Goal: Complete application form

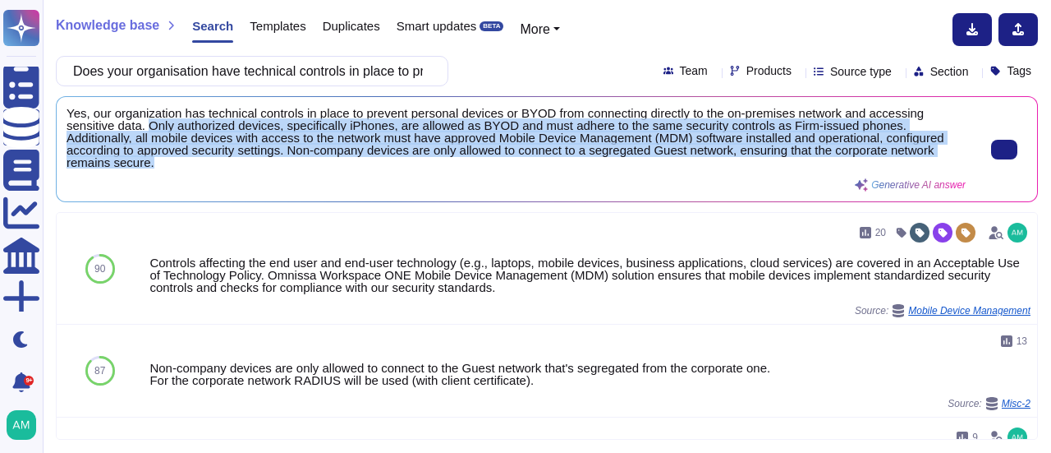
scroll to position [2, 0]
drag, startPoint x: 147, startPoint y: 128, endPoint x: 432, endPoint y: 165, distance: 287.4
click at [432, 165] on span "Yes, our organization has technical controls in place to prevent personal devic…" at bounding box center [516, 138] width 899 height 62
copy span "Only authorized devices, specifically iPhones, are allowed as BYOD and must adh…"
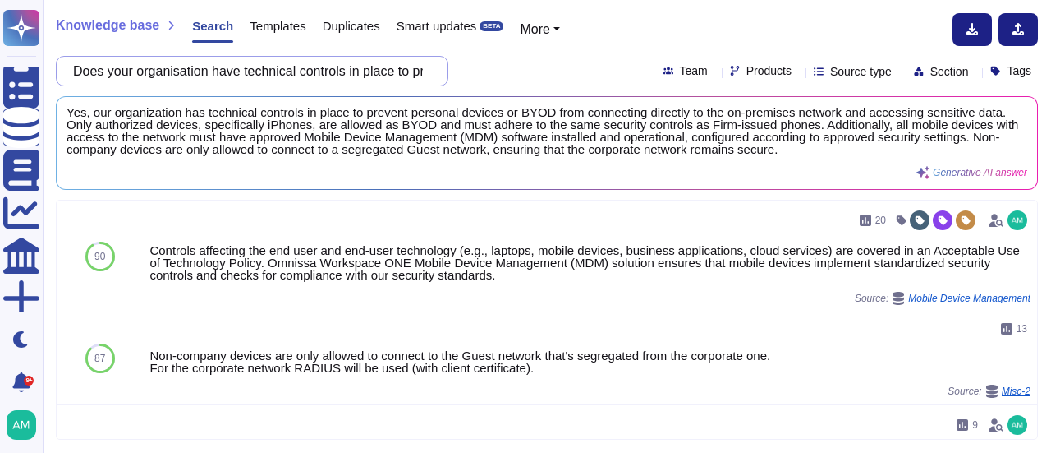
click at [329, 76] on input "Does your organisation have technical controls in place to prevent a personal d…" at bounding box center [248, 71] width 366 height 29
paste input "Is your organisation corporate WiFi encrypted with access restricted and authen…"
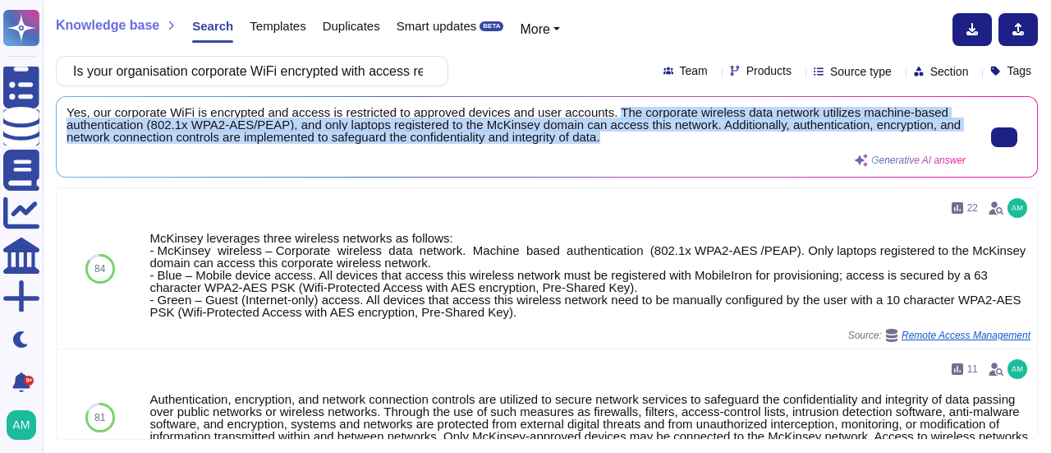
drag, startPoint x: 612, startPoint y: 111, endPoint x: 708, endPoint y: 137, distance: 99.6
click at [708, 137] on span "Yes, our corporate WiFi is encrypted and access is restricted to approved devic…" at bounding box center [516, 125] width 899 height 37
copy span "The corporate wireless data network utilizes machine-based authentication (802.…"
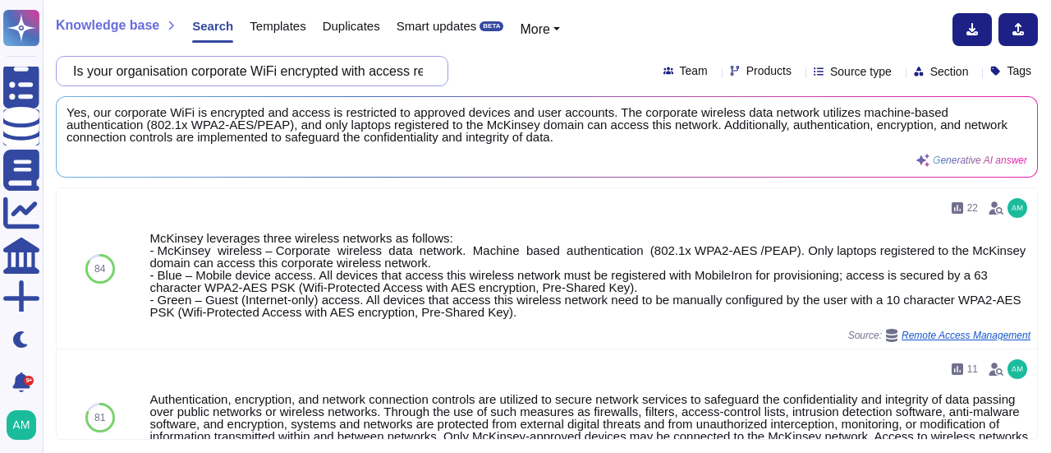
click at [315, 76] on input "Is your organisation corporate WiFi encrypted with access restricted and authen…" at bounding box center [248, 71] width 366 height 29
paste input "Does your organisation provide network security over inbound and outbound netwo…"
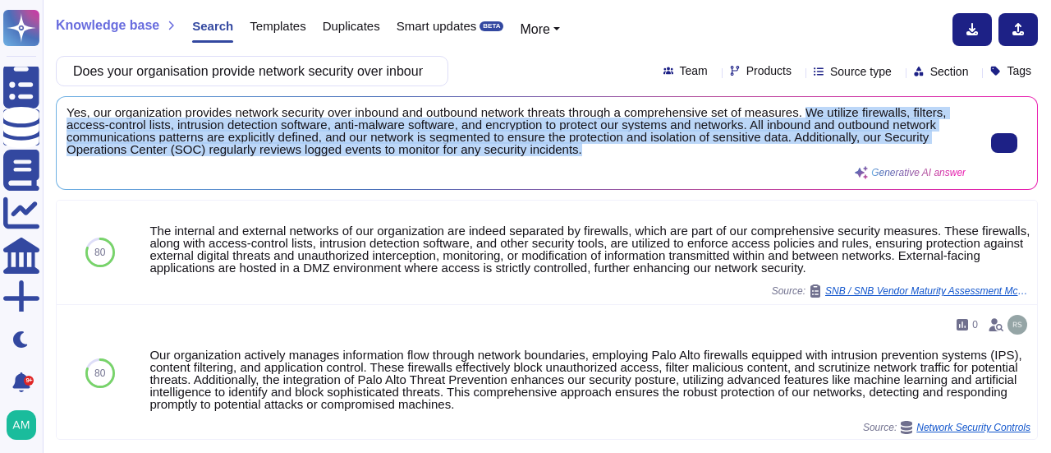
drag, startPoint x: 807, startPoint y: 113, endPoint x: 802, endPoint y: 151, distance: 38.1
click at [802, 151] on span "Yes, our organization provides network security over inbound and outbound netwo…" at bounding box center [516, 131] width 899 height 49
copy span "We utilize firewalls, filters, access-control lists, intrusion detection softwa…"
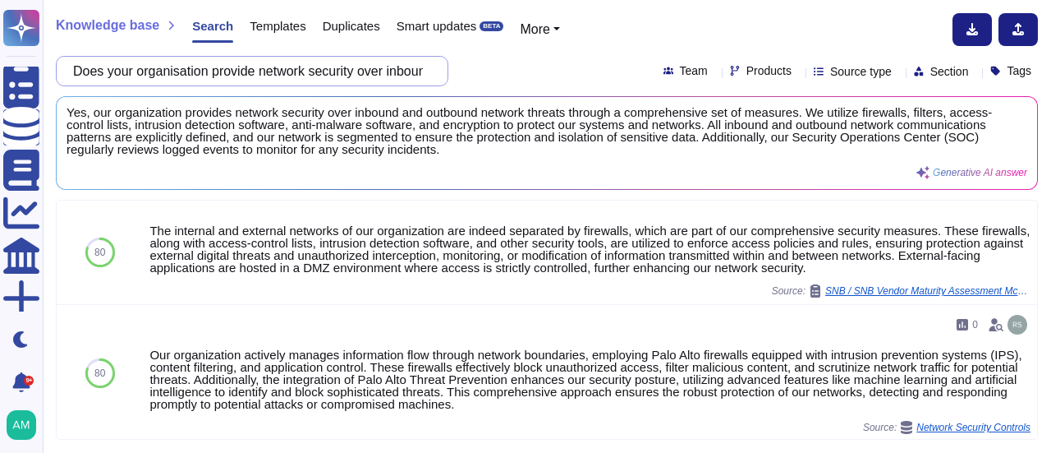
click at [340, 74] on input "Does your organisation provide network security over inbound and outbound netwo…" at bounding box center [248, 71] width 366 height 29
paste input "Does your organisation ensure that its network designs are developed, documente…"
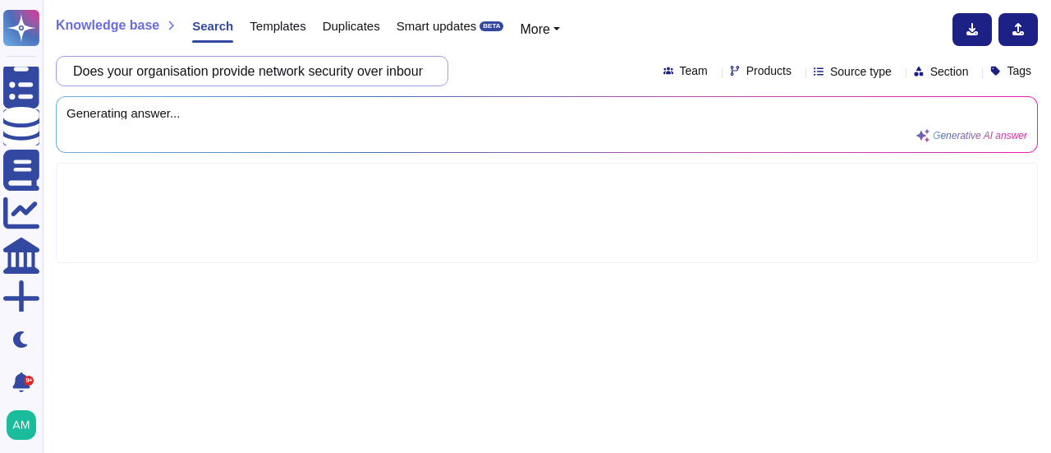
type input "Does your organisation provide network Does your organisation ensure that its n…"
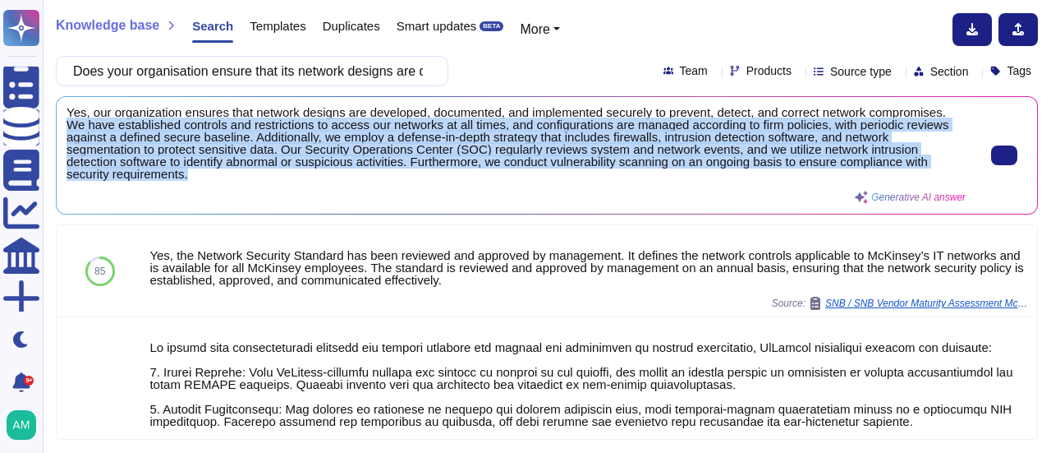
drag, startPoint x: 66, startPoint y: 126, endPoint x: 260, endPoint y: 173, distance: 200.4
click at [260, 173] on span "Yes, our organization ensures that network designs are developed, documented, a…" at bounding box center [516, 144] width 899 height 74
copy span "We have established controls and restrictions to access our networks at all tim…"
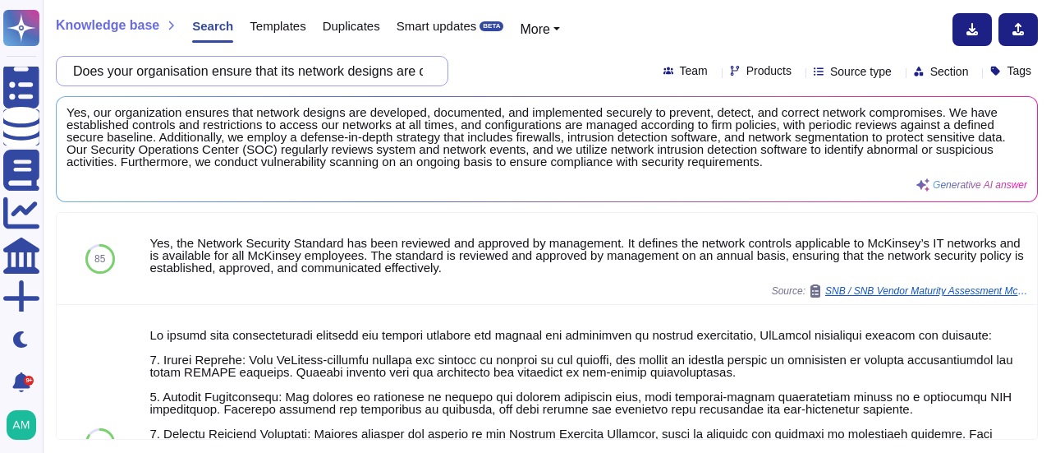
click at [322, 63] on input "Does your organisation ensure that its network designs are developed, documente…" at bounding box center [248, 71] width 366 height 29
paste input "servers are configured for one type of function (e.g. webserver or database ser…"
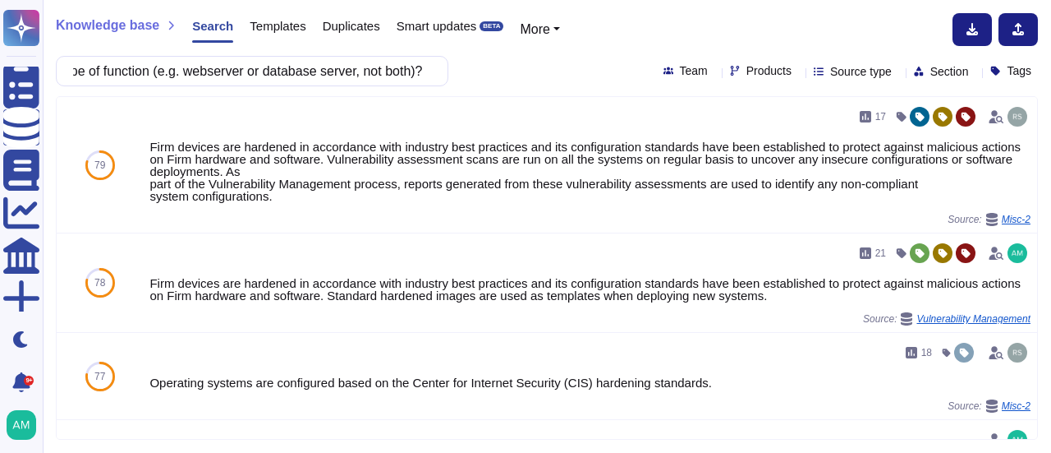
scroll to position [0, 0]
click at [407, 70] on input "Does your organisation ensure that servers are configured for one type of funct…" at bounding box center [248, 71] width 366 height 29
paste input "Corporate WiFi and Guest WiFi are segregated, with BYOD devices only having acc…"
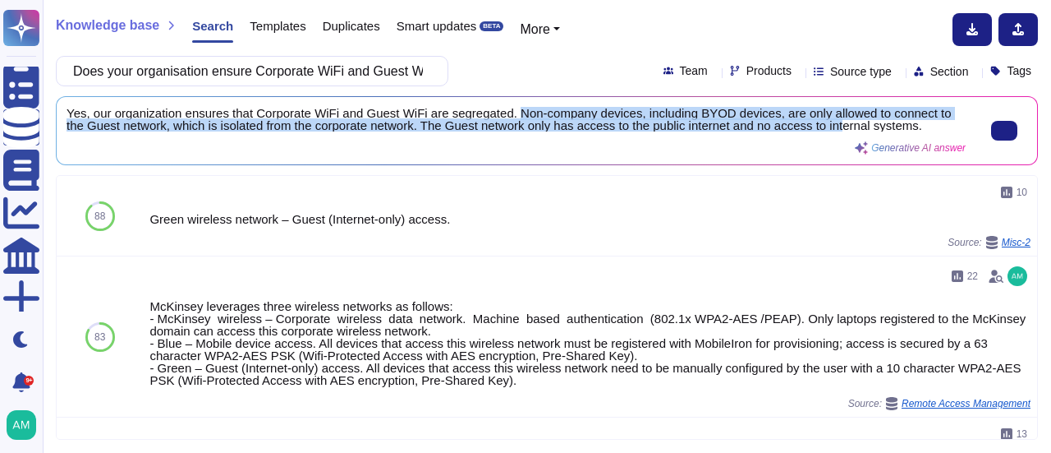
scroll to position [2, 0]
drag, startPoint x: 513, startPoint y: 111, endPoint x: 923, endPoint y: 128, distance: 411.1
click at [923, 128] on span "Yes, our organization ensures that Corporate WiFi and Guest WiFi are segregated…" at bounding box center [516, 119] width 899 height 25
copy span "Non-company devices, including BYOD devices, are only allowed to connect to the…"
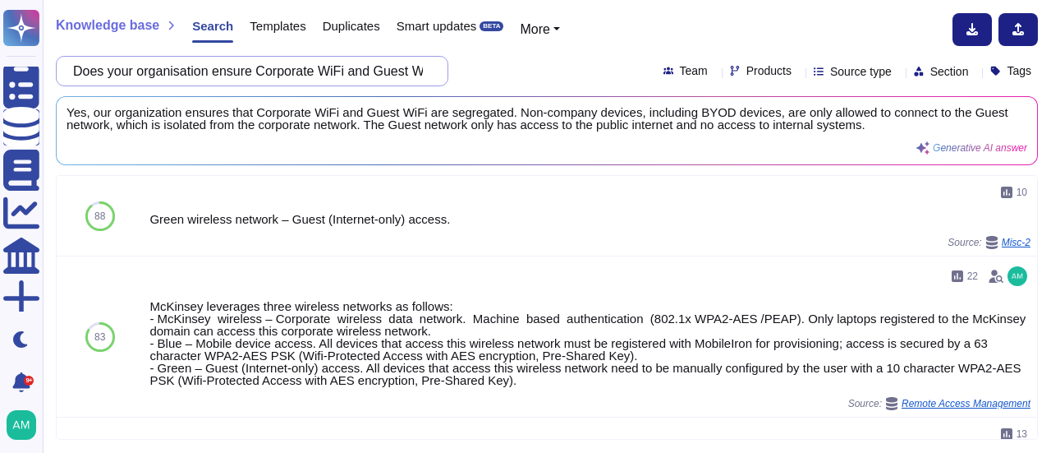
click at [248, 75] on input "Does your organisation ensure Corporate WiFi and Guest WiFi are segregated, wit…" at bounding box center [248, 71] width 366 height 29
paste input "deploy an Intrusion Detection / Prevention System (IDPS), that reviews events a…"
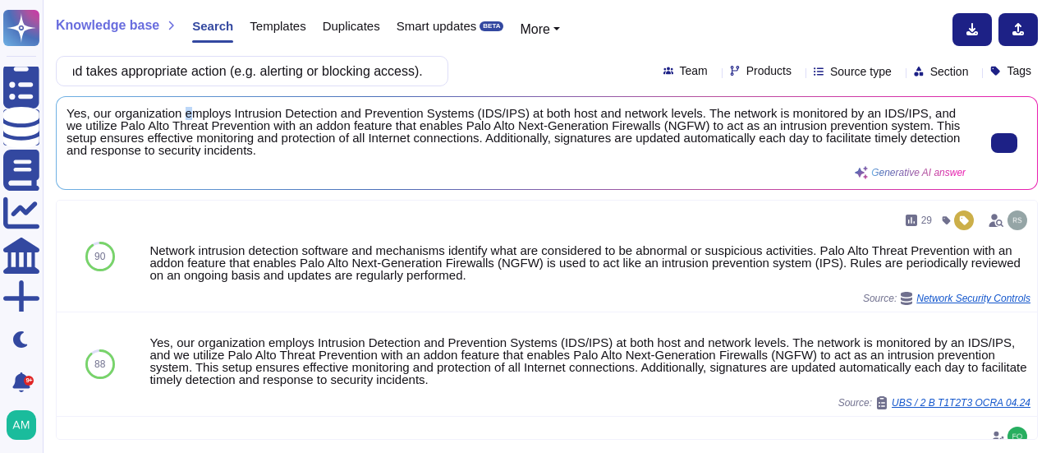
scroll to position [0, 0]
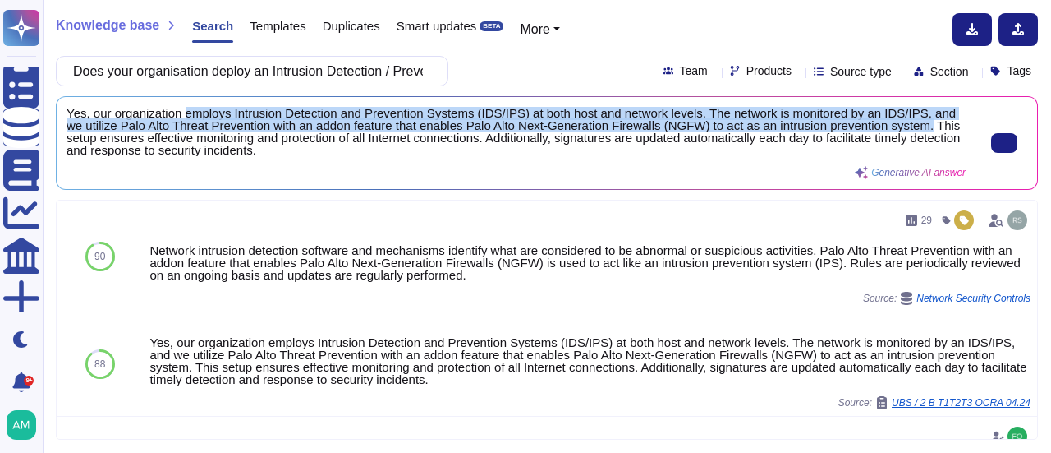
drag, startPoint x: 182, startPoint y: 114, endPoint x: 925, endPoint y: 123, distance: 743.4
click at [925, 123] on span "Yes, our organization employs Intrusion Detection and Prevention Systems (IDS/I…" at bounding box center [516, 131] width 899 height 49
copy span "employs Intrusion Detection and Prevention Systems (IDS/IPS) at both host and n…"
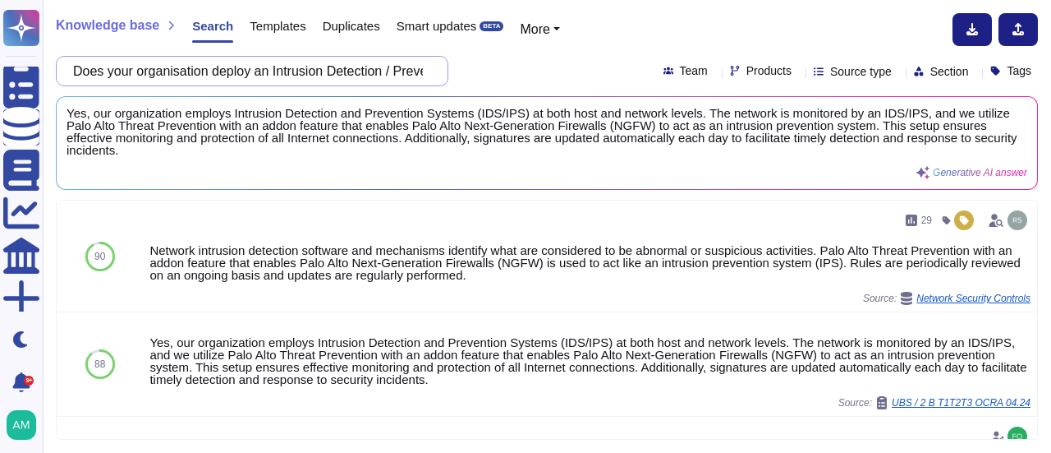
click at [252, 76] on input "Does your organisation deploy an Intrusion Detection / Prevention System (IDPS)…" at bounding box center [248, 71] width 366 height 29
paste input "implement network segmentation and secure access between different network segm…"
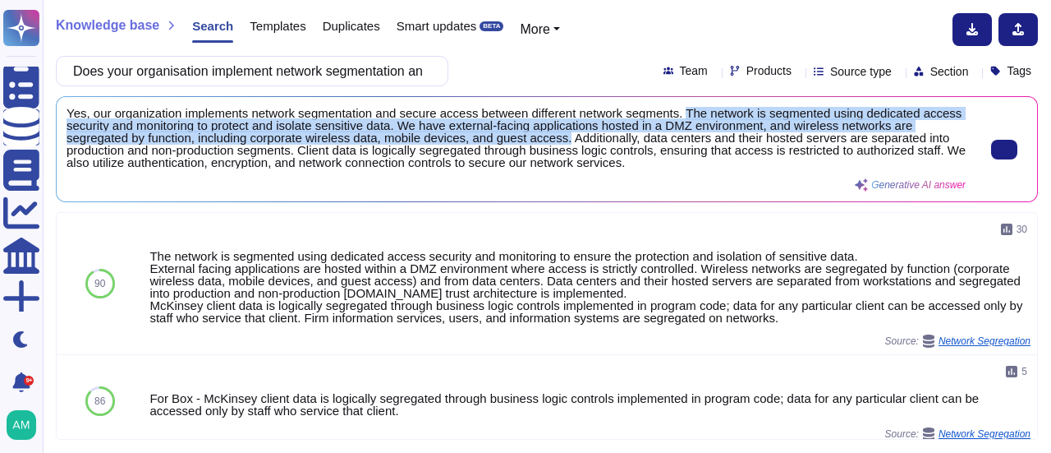
drag, startPoint x: 682, startPoint y: 113, endPoint x: 565, endPoint y: 139, distance: 119.6
click at [565, 139] on span "Yes, our organization implements network segmentation and secure access between…" at bounding box center [516, 138] width 899 height 62
copy span "The network is segmented using dedicated access security and monitoring to prot…"
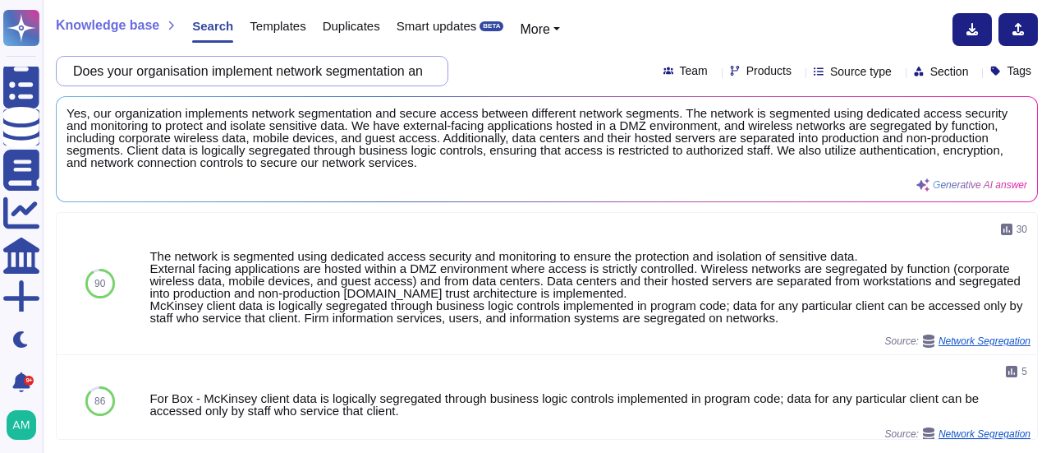
click at [223, 77] on input "Does your organisation implement network segmentation and secure access between…" at bounding box center [248, 71] width 366 height 29
paste input "ensure that IT systems (e.g. applications, networking equipment, security devic…"
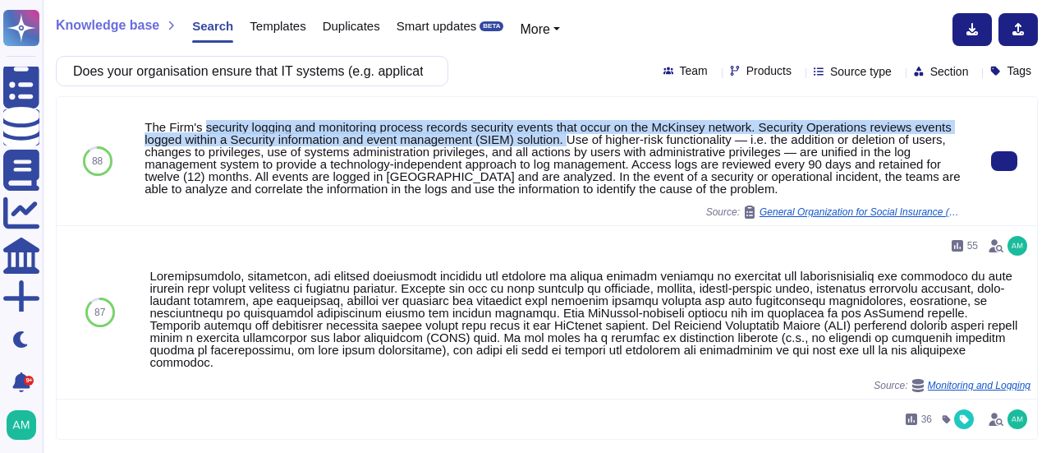
drag, startPoint x: 204, startPoint y: 128, endPoint x: 565, endPoint y: 137, distance: 361.5
click at [565, 137] on div "The Firm's security logging and monitoring process records security events that…" at bounding box center [555, 158] width 821 height 74
copy div "security logging and monitoring process records security events that occur on t…"
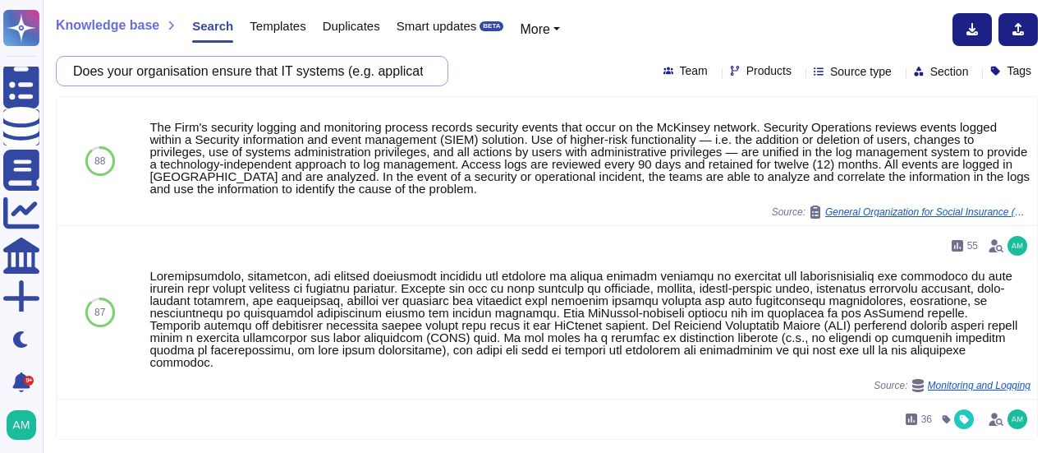
click at [360, 60] on input "Does your organisation ensure that IT systems (e.g. applications, networking eq…" at bounding box center [248, 71] width 366 height 29
paste input "have monitoring in place for access logs that includes automated alerting for p…"
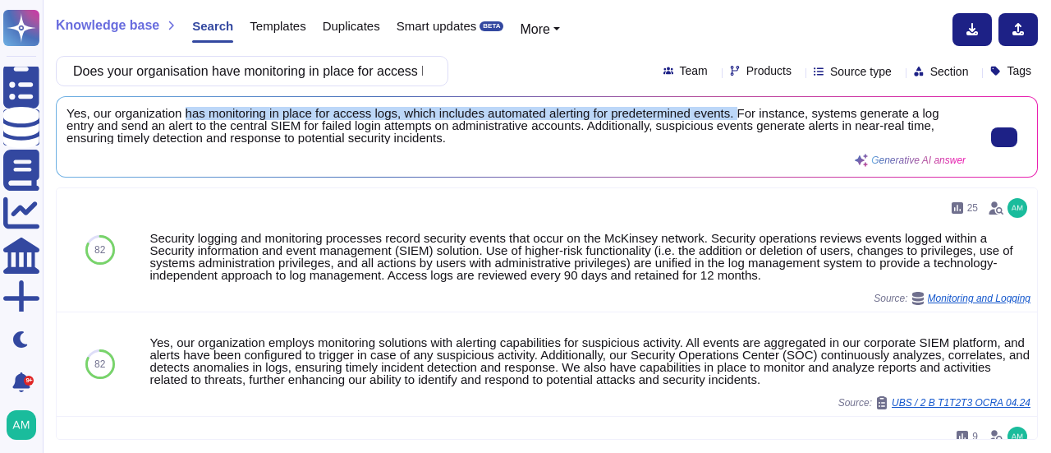
drag, startPoint x: 185, startPoint y: 113, endPoint x: 734, endPoint y: 116, distance: 548.7
click at [734, 116] on span "Yes, our organization has monitoring in place for access logs, which includes a…" at bounding box center [516, 125] width 899 height 37
copy span "has monitoring in place for access logs, which includes automated alerting for …"
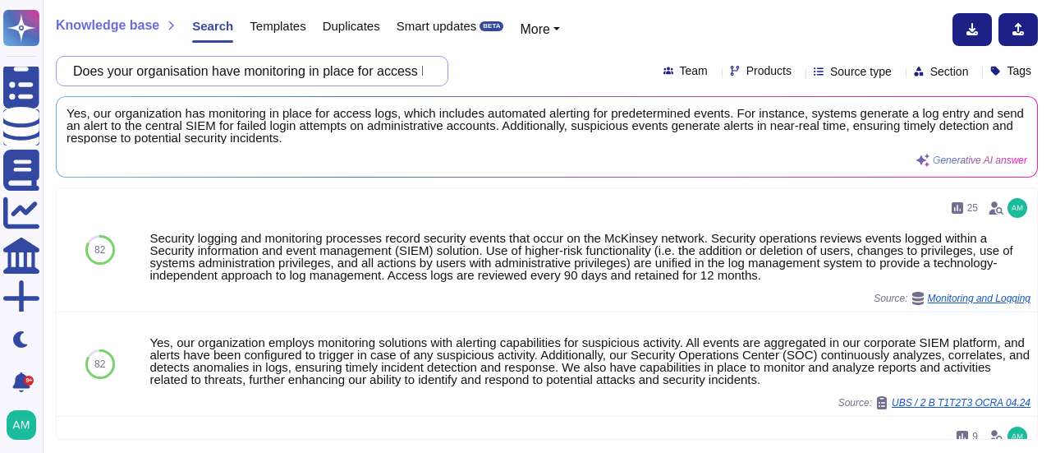
click at [318, 78] on input "Does your organisation have monitoring in place for access logs that includes a…" at bounding box center [248, 71] width 366 height 29
paste input "ensure logging of security events is configured in such a way that it prevents …"
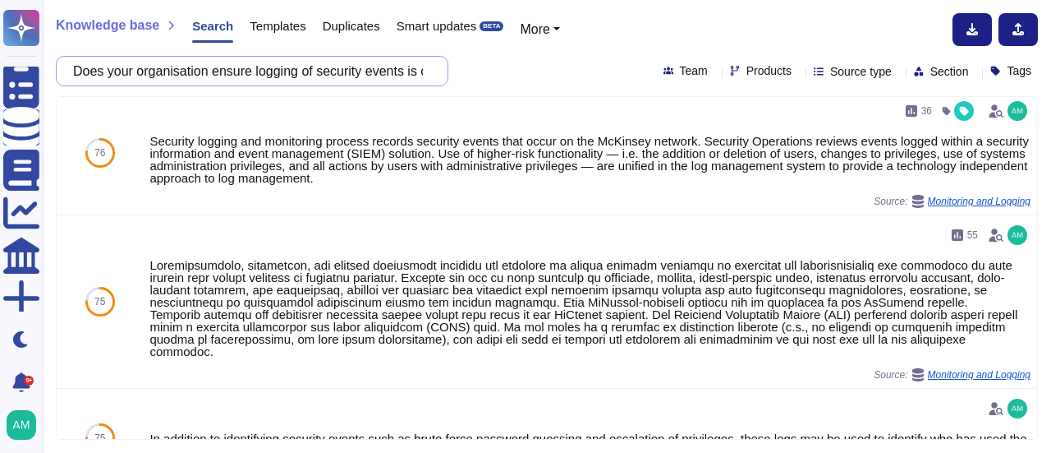
click at [297, 65] on input "Does your organisation ensure logging of security events is configured in such …" at bounding box center [248, 71] width 366 height 29
paste input "log, secure and retain event data online or offline, in order to support forens…"
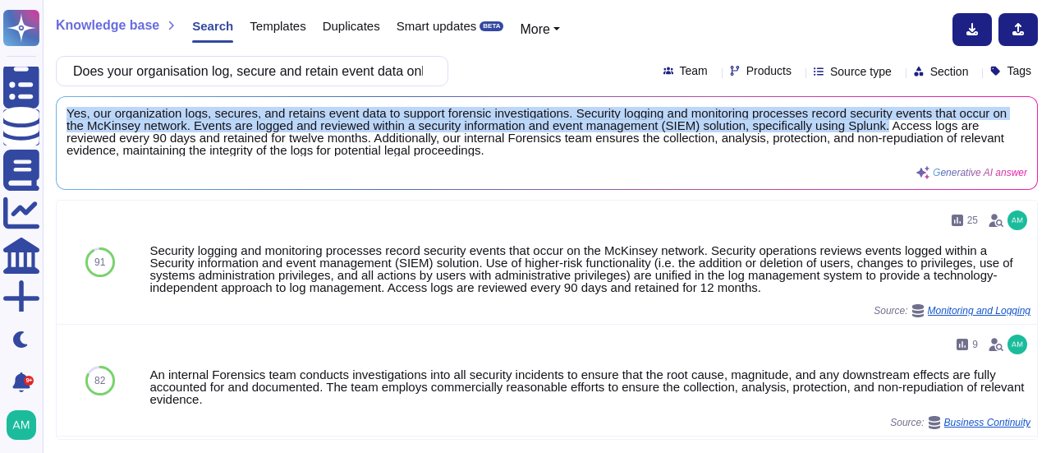
drag, startPoint x: 936, startPoint y: 126, endPoint x: 57, endPoint y: 113, distance: 879.9
click at [57, 113] on div "Yes, our organization logs, secures, and retains event data to support forensic…" at bounding box center [547, 143] width 981 height 92
copy span "Yes, our organization logs, secures, and retains event data to support forensic…"
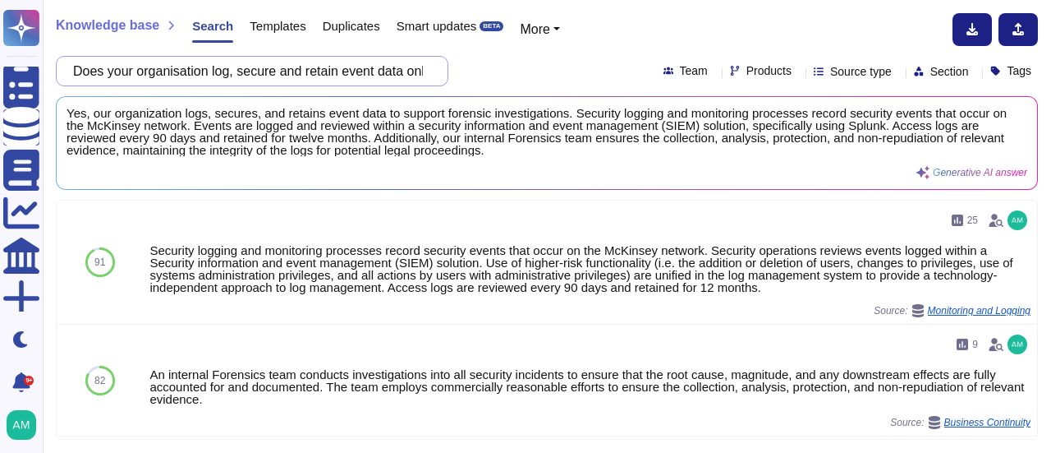
click at [321, 67] on input "Does your organisation log, secure and retain event data online or offline, in …" at bounding box center [248, 71] width 366 height 29
paste input "organisation secure audit log files to prevent modifications by individual"
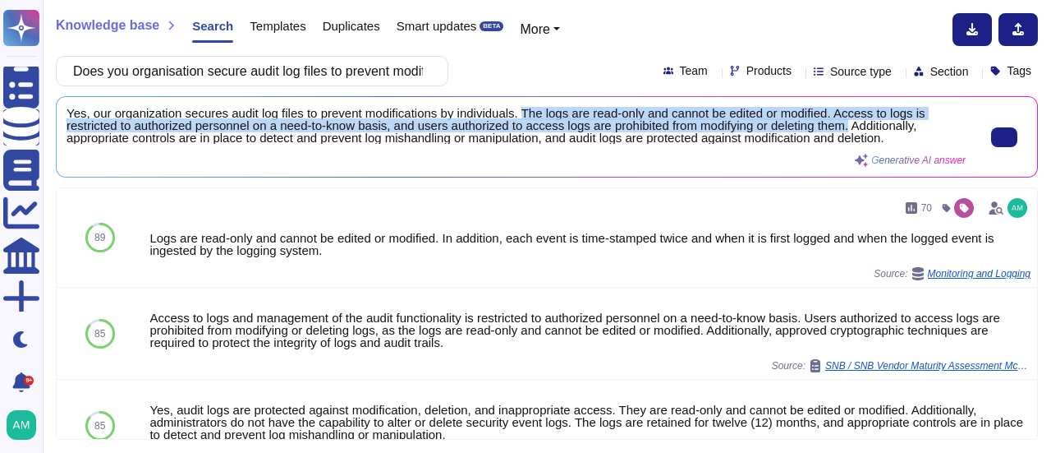
drag, startPoint x: 521, startPoint y: 113, endPoint x: 853, endPoint y: 129, distance: 332.3
click at [853, 129] on span "Yes, our organization secures audit log files to prevent modifications by indiv…" at bounding box center [516, 125] width 899 height 37
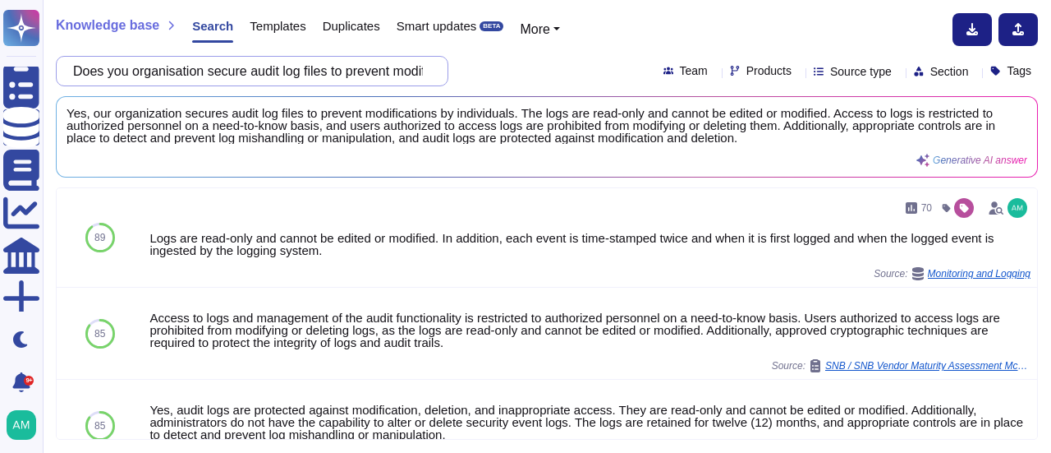
click at [264, 71] on input "Does you organisation secure audit log files to prevent modifications by indivi…" at bounding box center [248, 71] width 366 height 29
paste input "Has your organisation implemented a process for cryptography lifecycle manageme…"
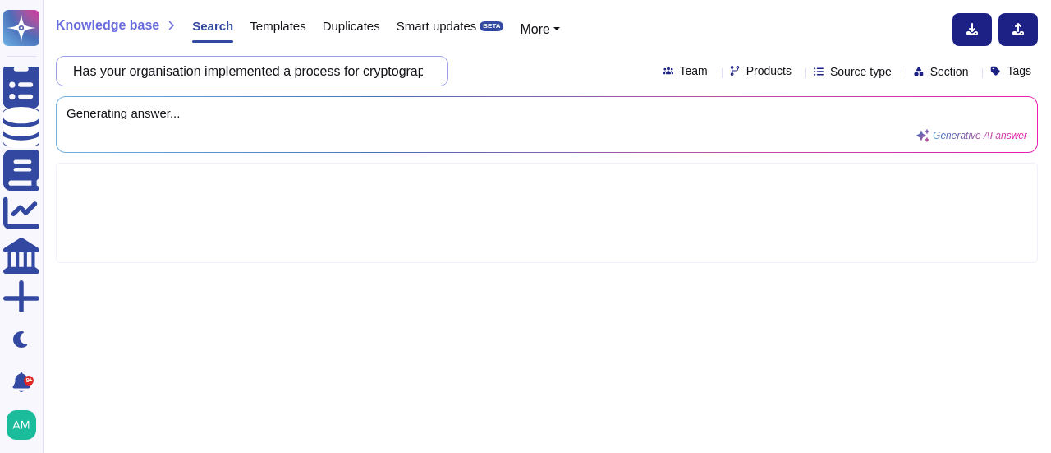
scroll to position [0, 505]
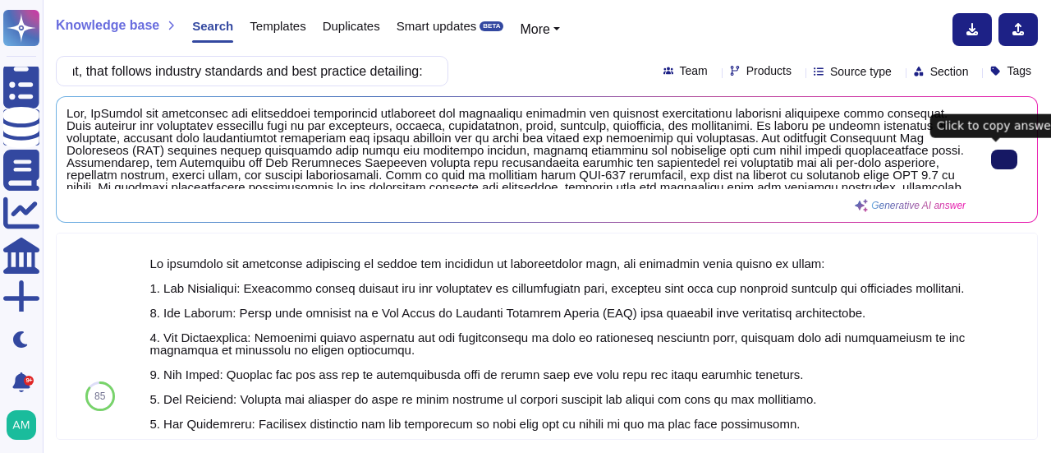
click at [1005, 159] on icon at bounding box center [1005, 159] width 0 height 0
click at [333, 67] on input "Has your organisation implemented a process for cryptography lifecycle manageme…" at bounding box center [248, 71] width 366 height 29
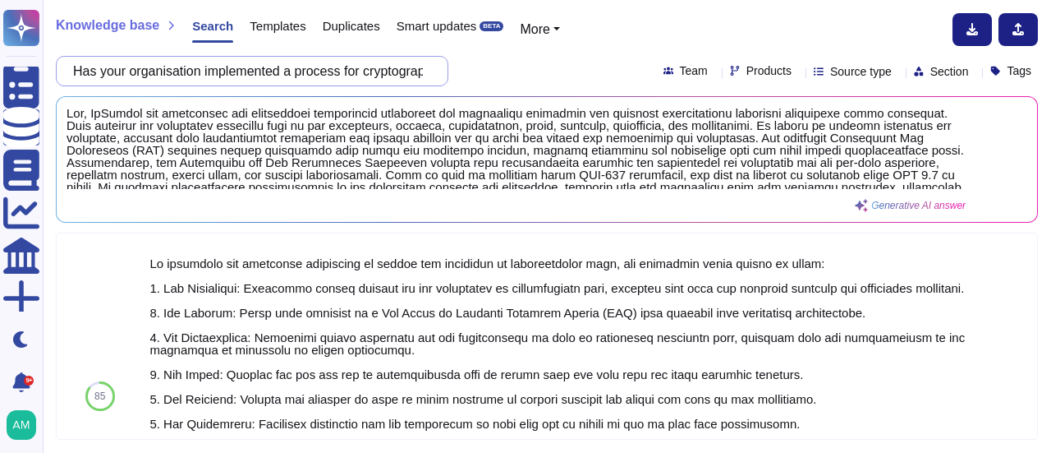
paste input "Does your organisation have appropriate data security and protection for all no…"
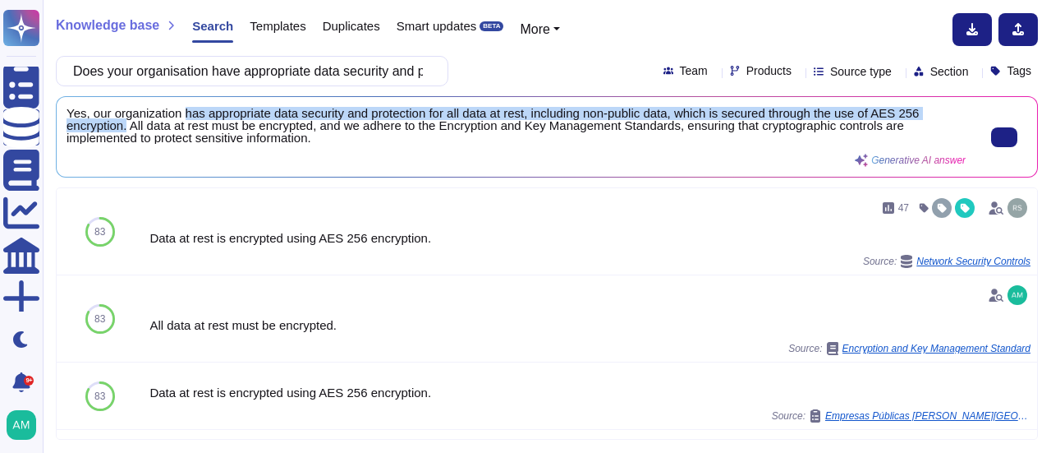
drag, startPoint x: 183, startPoint y: 113, endPoint x: 126, endPoint y: 130, distance: 59.2
click at [126, 130] on span "Yes, our organization has appropriate data security and protection for all data…" at bounding box center [516, 125] width 899 height 37
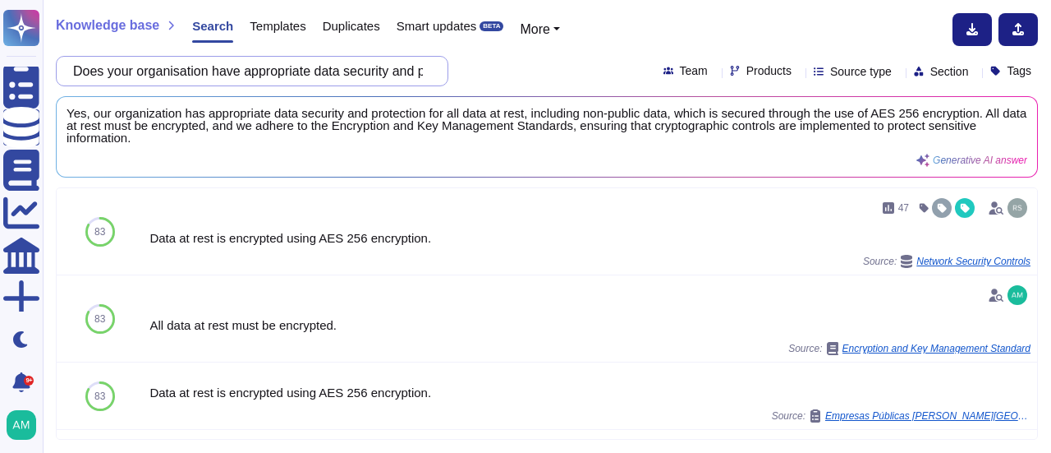
click at [306, 72] on input "Does your organisation have appropriate data security and protection for all no…" at bounding box center [248, 71] width 366 height 29
paste input "in-use including any back-up stored at an off-site location"
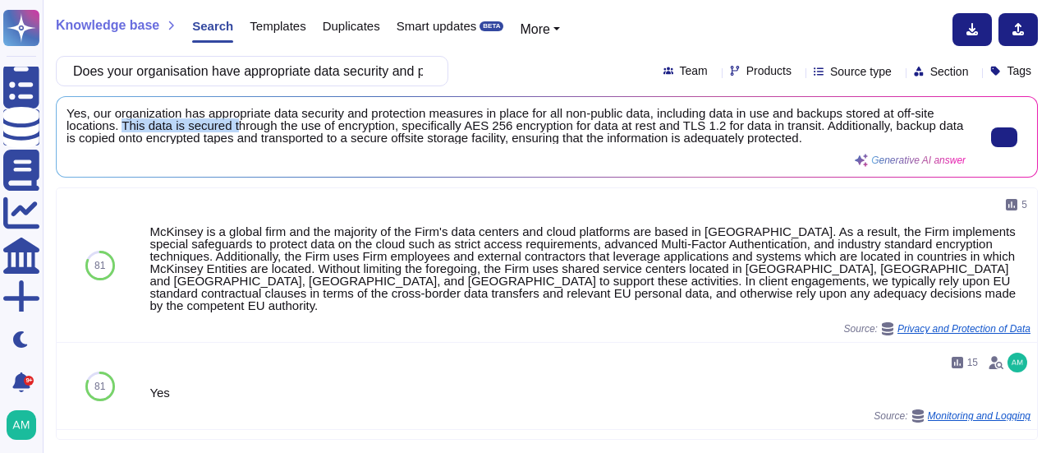
drag, startPoint x: 121, startPoint y: 124, endPoint x: 237, endPoint y: 122, distance: 116.7
click at [237, 122] on span "Yes, our organization has appropriate data security and protection measures in …" at bounding box center [516, 125] width 899 height 37
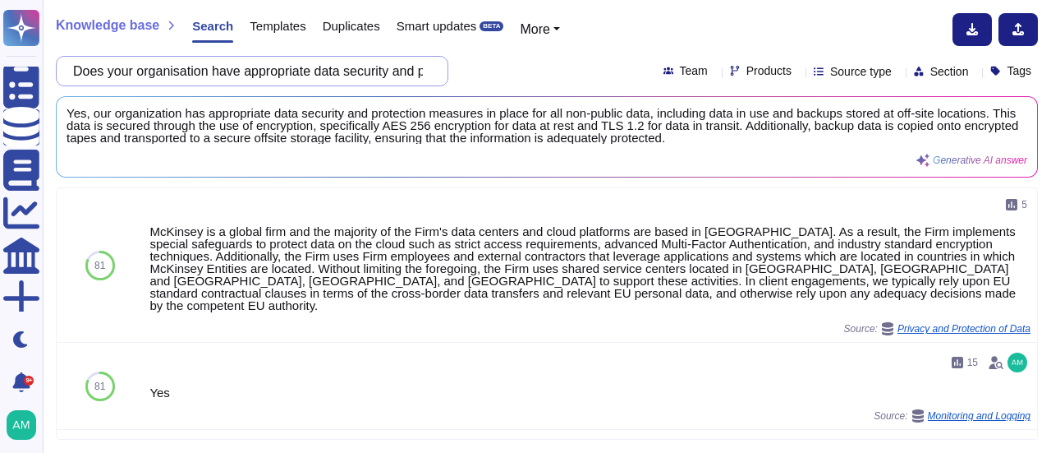
click at [305, 70] on input "Does your organisation have appropriate data security and protection for all no…" at bounding box center [248, 71] width 366 height 29
paste input "implement and maintain technical controls to continuously monitor and timely re…"
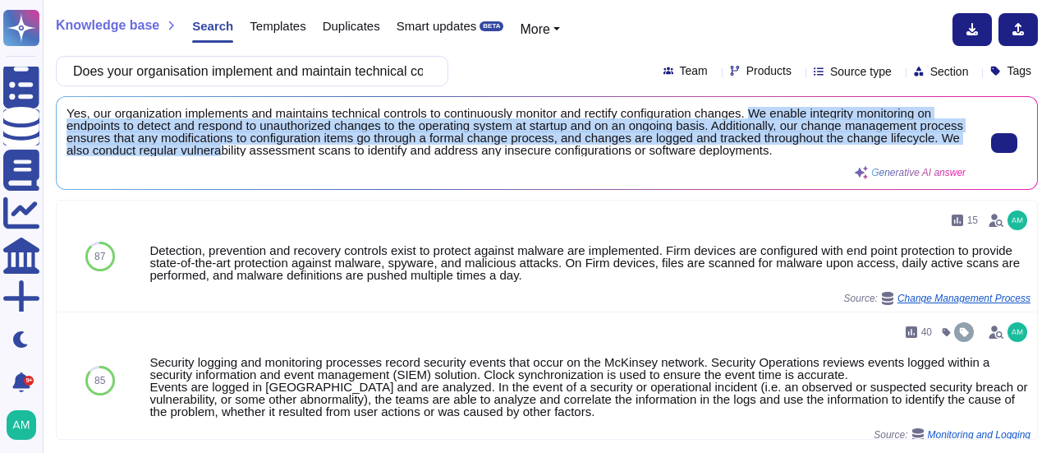
scroll to position [2, 0]
drag, startPoint x: 752, startPoint y: 113, endPoint x: 112, endPoint y: 172, distance: 642.6
click at [112, 172] on div "Yes, our organization implements and maintains technical controls to continuous…" at bounding box center [516, 143] width 899 height 72
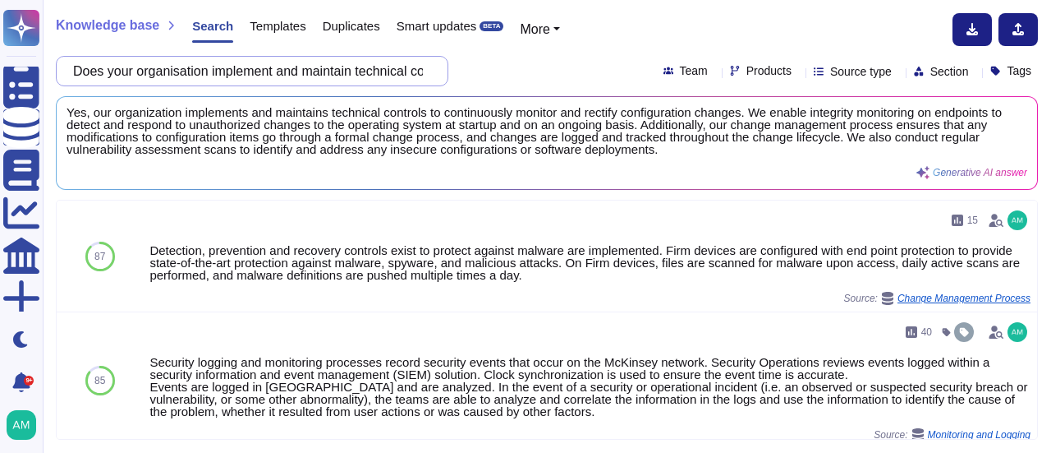
click at [315, 73] on input "Does your organisation implement and maintain technical controls to continuousl…" at bounding box center [248, 71] width 366 height 29
paste input "have emergency change control procedure that includes post implementation revie…"
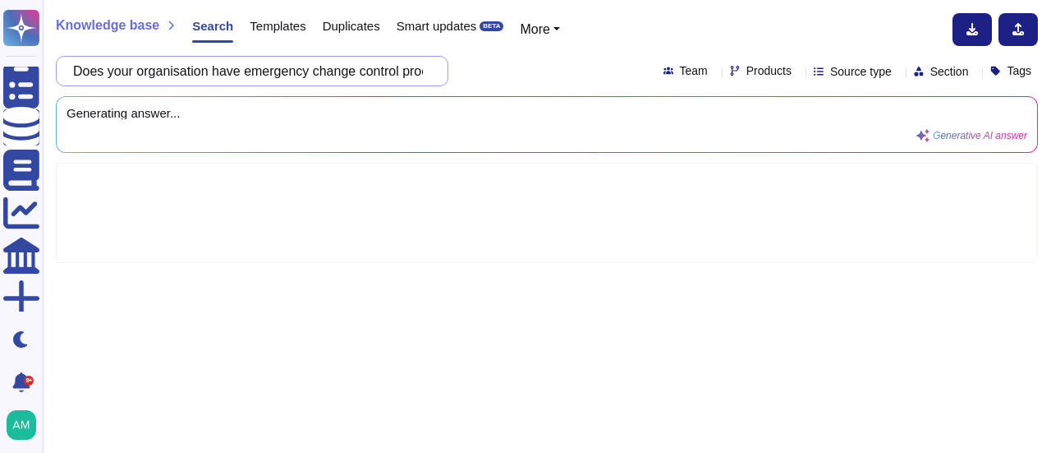
scroll to position [0, 391]
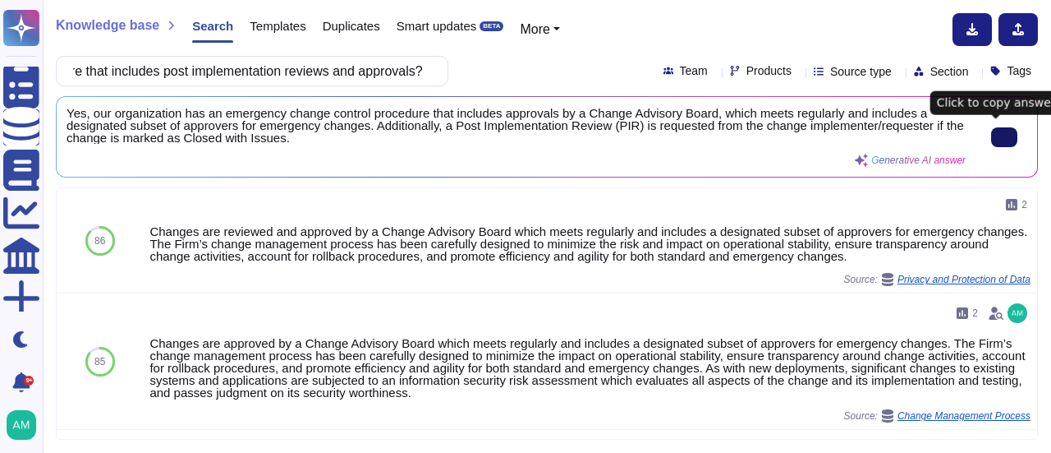
click at [991, 127] on button at bounding box center [1004, 137] width 26 height 20
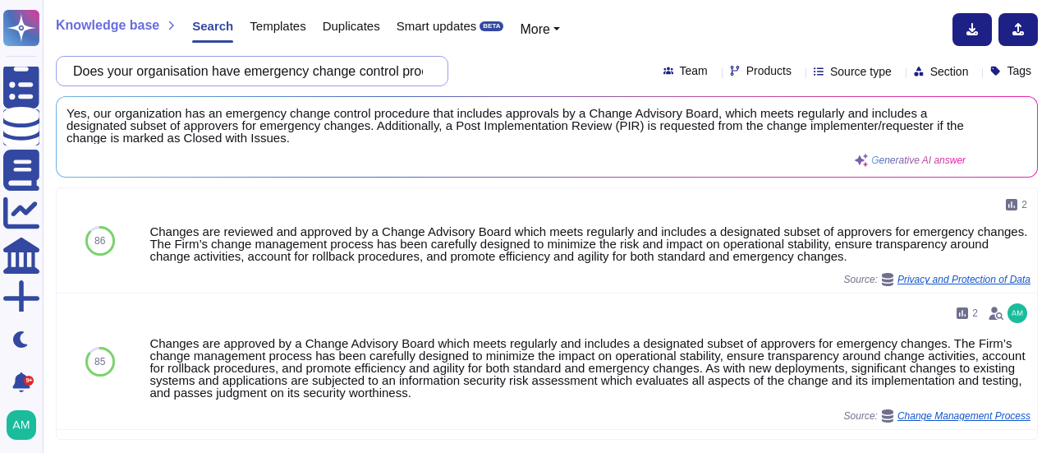
click at [255, 68] on input "Does your organisation have emergency change control procedure that includes po…" at bounding box center [248, 71] width 366 height 29
paste input "organisation's change management process consider security requirement"
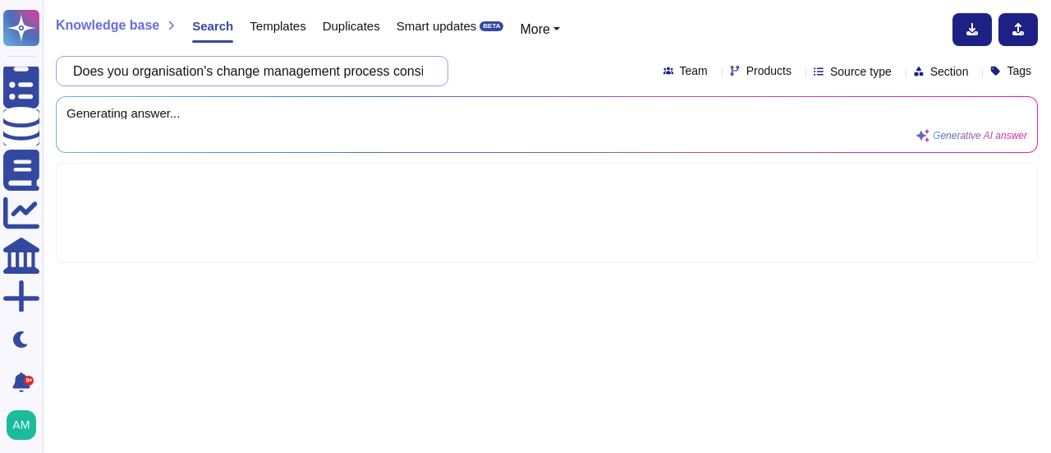
scroll to position [0, 164]
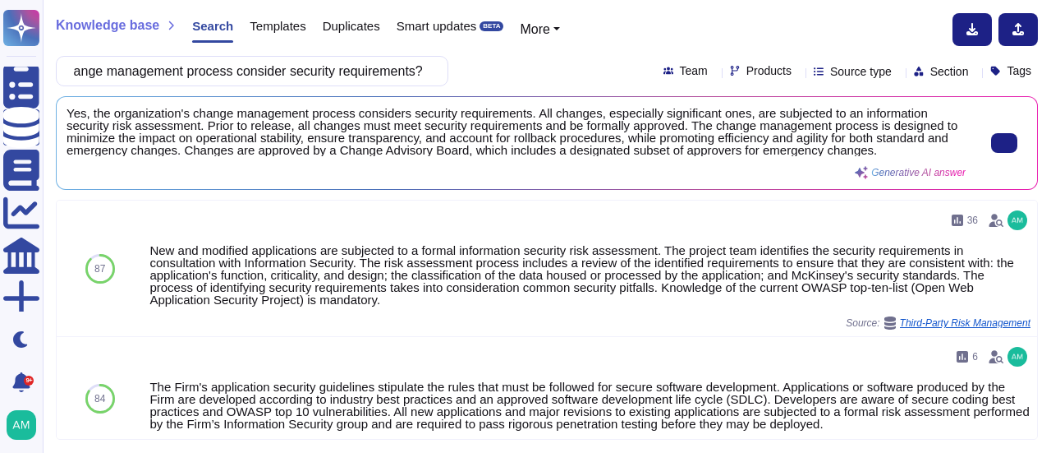
type input "Does you organisation's change management process consider security requirement…"
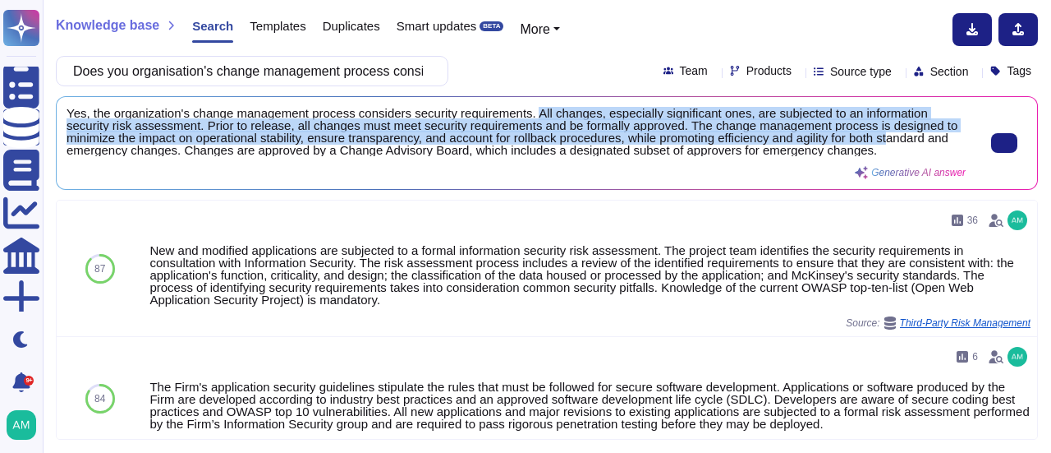
scroll to position [2, 0]
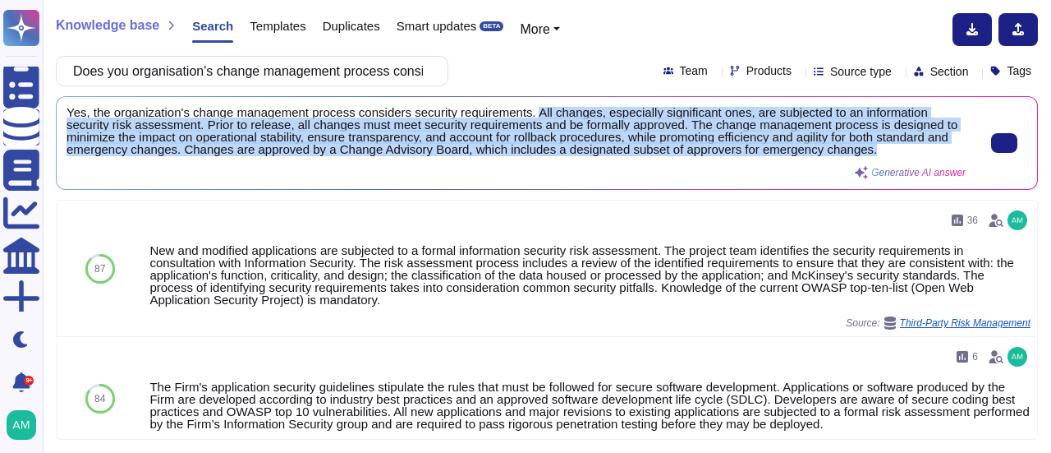
drag, startPoint x: 532, startPoint y: 115, endPoint x: 894, endPoint y: 148, distance: 362.9
click at [894, 148] on span "Yes, the organization's change management process considers security requiremen…" at bounding box center [516, 131] width 899 height 49
